Goal: Check status: Check status

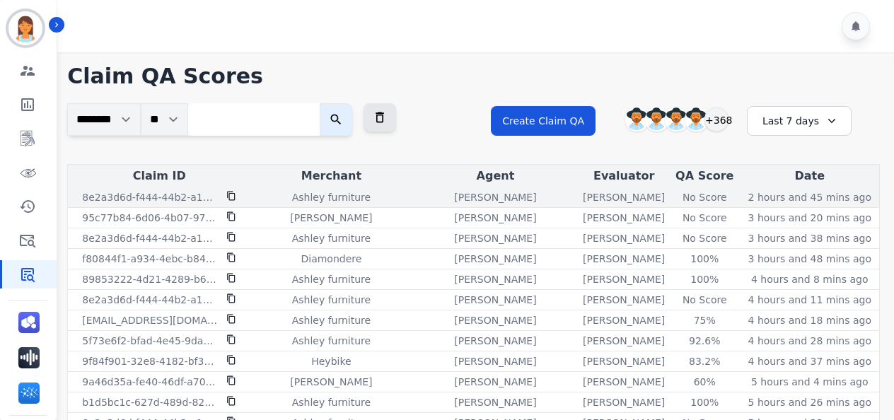
click at [693, 195] on div "No Score" at bounding box center [704, 197] width 64 height 14
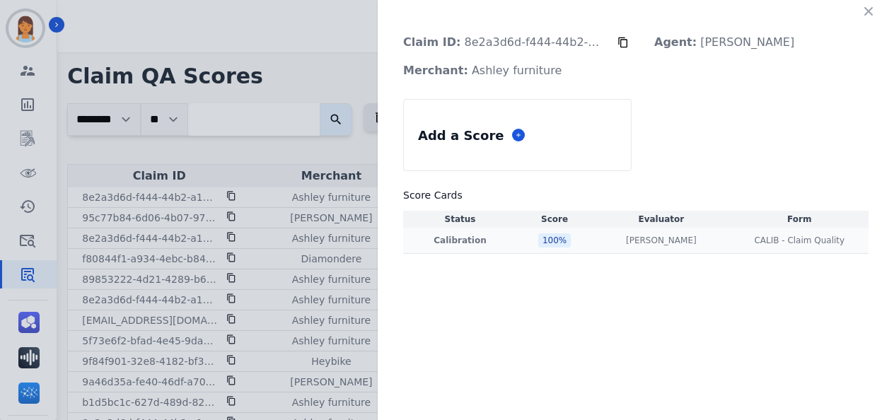
click at [546, 238] on div "100 %" at bounding box center [554, 240] width 33 height 14
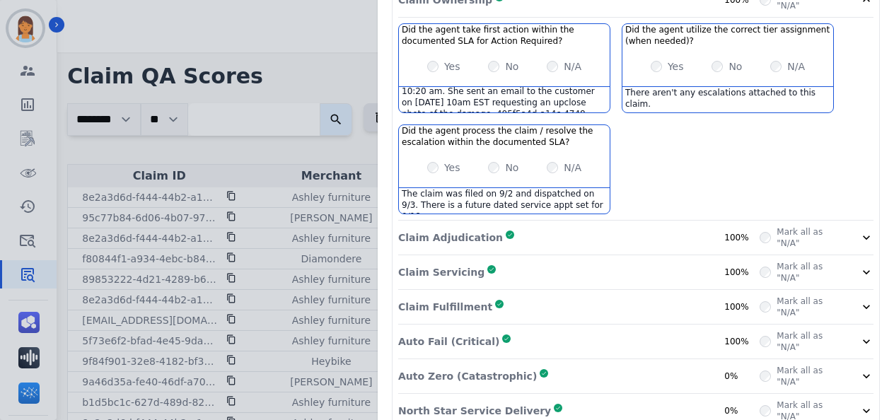
scroll to position [317, 0]
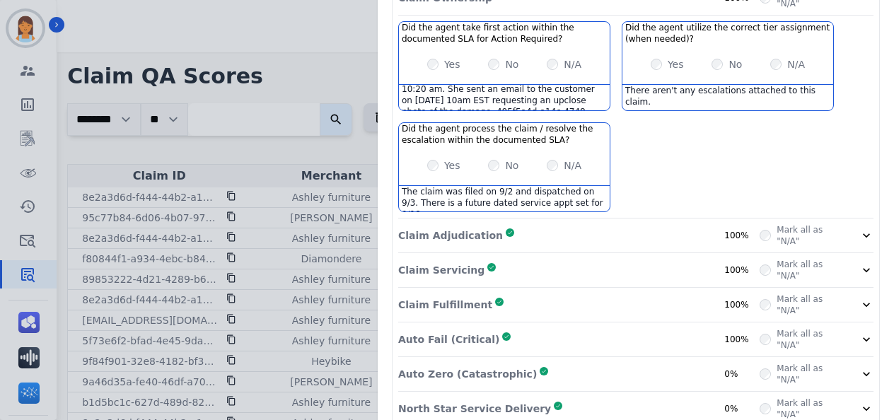
click at [561, 328] on div "Auto Fail (Critical) Complete 100%" at bounding box center [578, 339] width 361 height 23
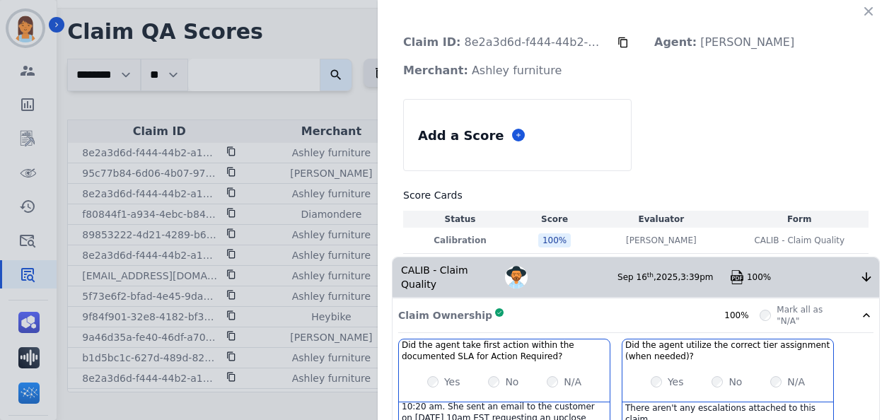
scroll to position [0, 0]
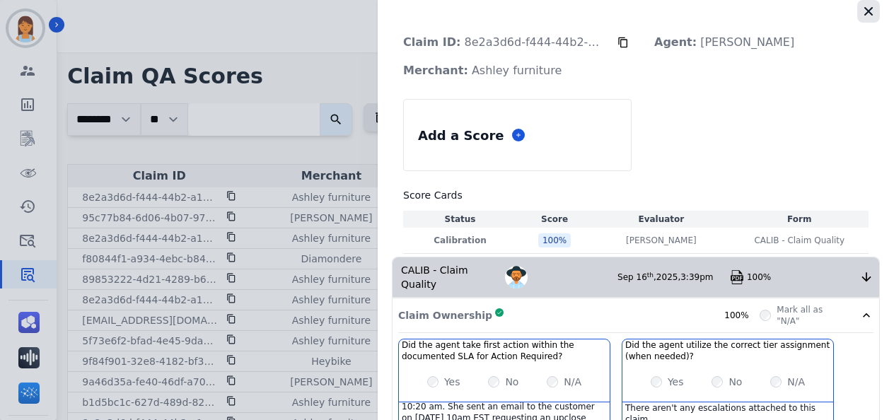
click at [861, 5] on icon "button" at bounding box center [868, 11] width 14 height 14
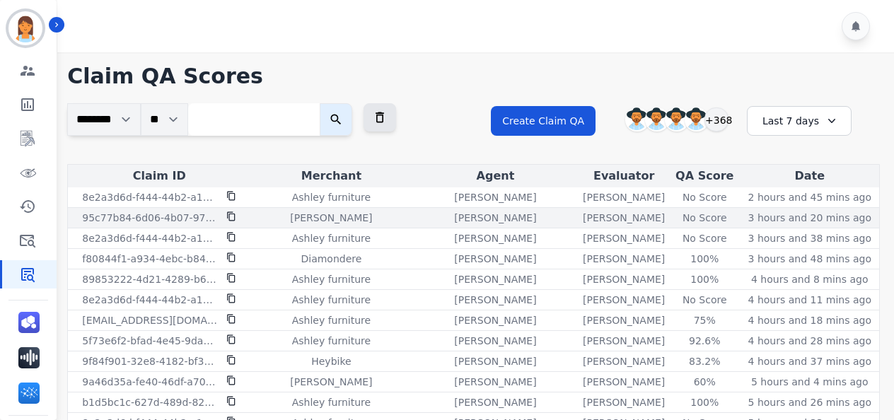
click at [616, 216] on p "[PERSON_NAME]" at bounding box center [624, 218] width 82 height 14
click at [676, 215] on div "No Score" at bounding box center [704, 218] width 64 height 14
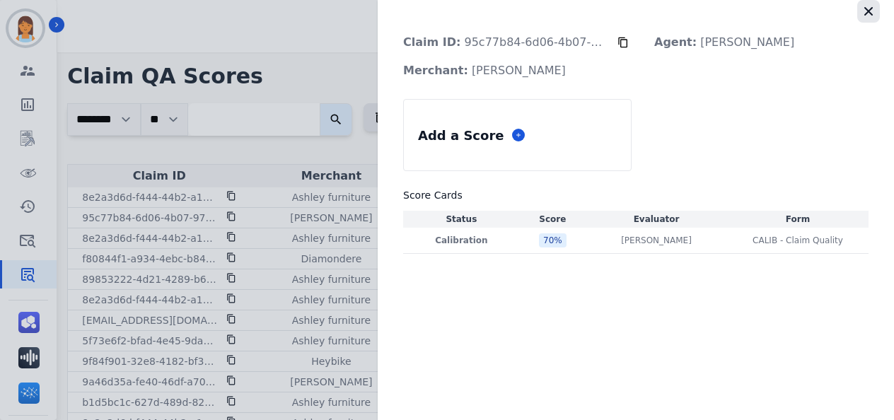
click at [865, 9] on icon "button" at bounding box center [868, 11] width 14 height 14
